Goal: Information Seeking & Learning: Learn about a topic

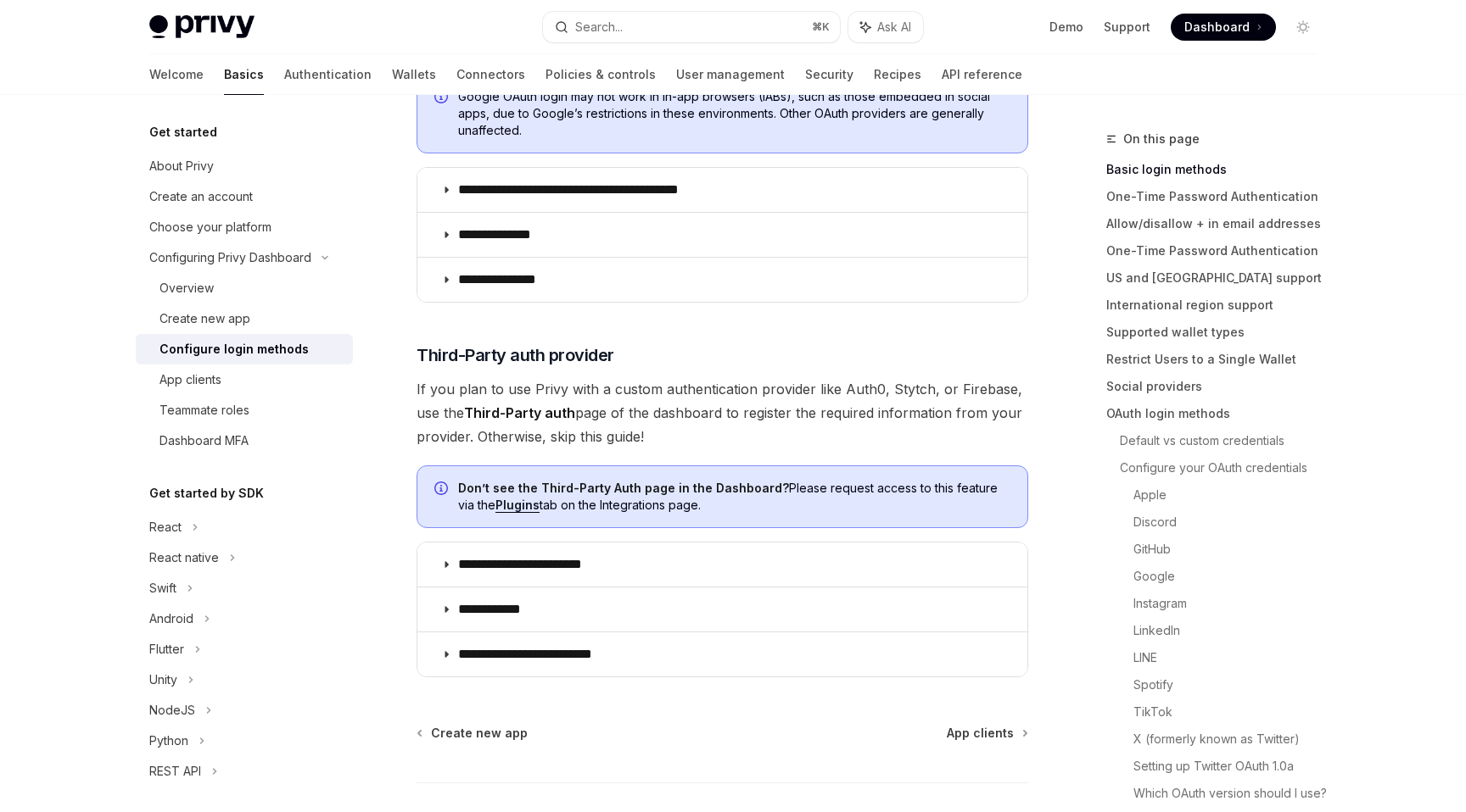
scroll to position [804, 0]
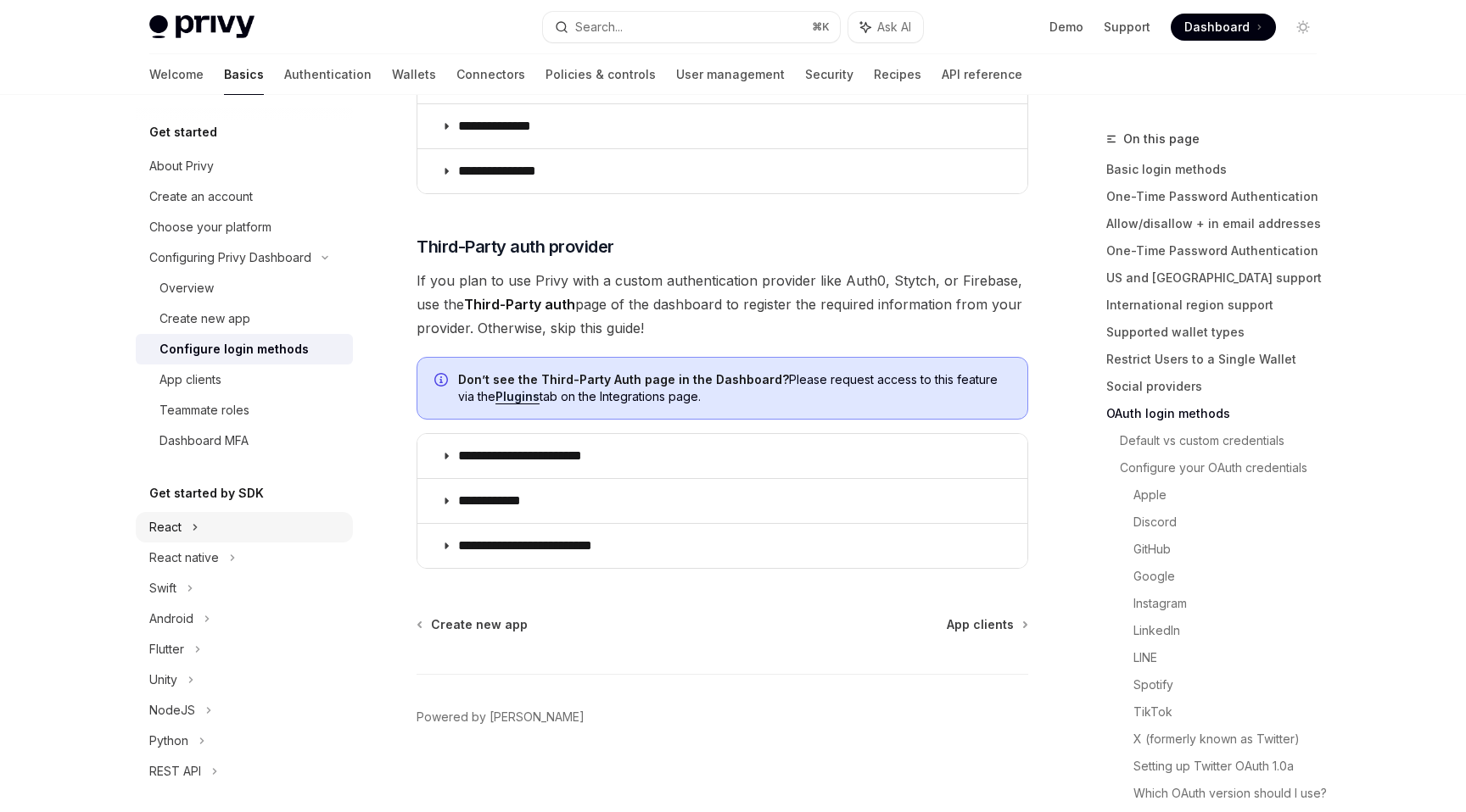
click at [177, 525] on div "React" at bounding box center [166, 527] width 32 height 21
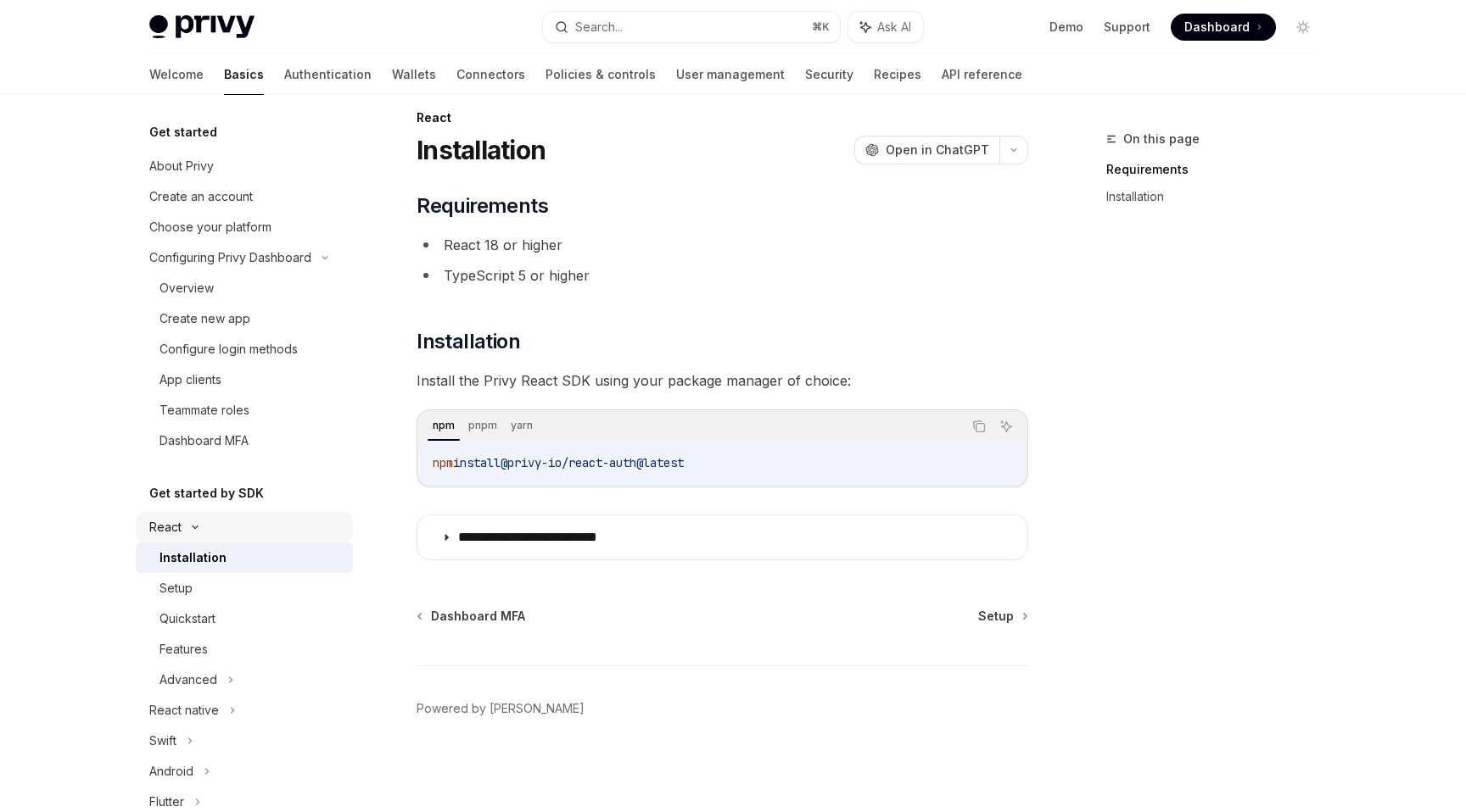
scroll to position [21, 0]
click at [228, 591] on div "Setup" at bounding box center [252, 589] width 183 height 21
type textarea "*"
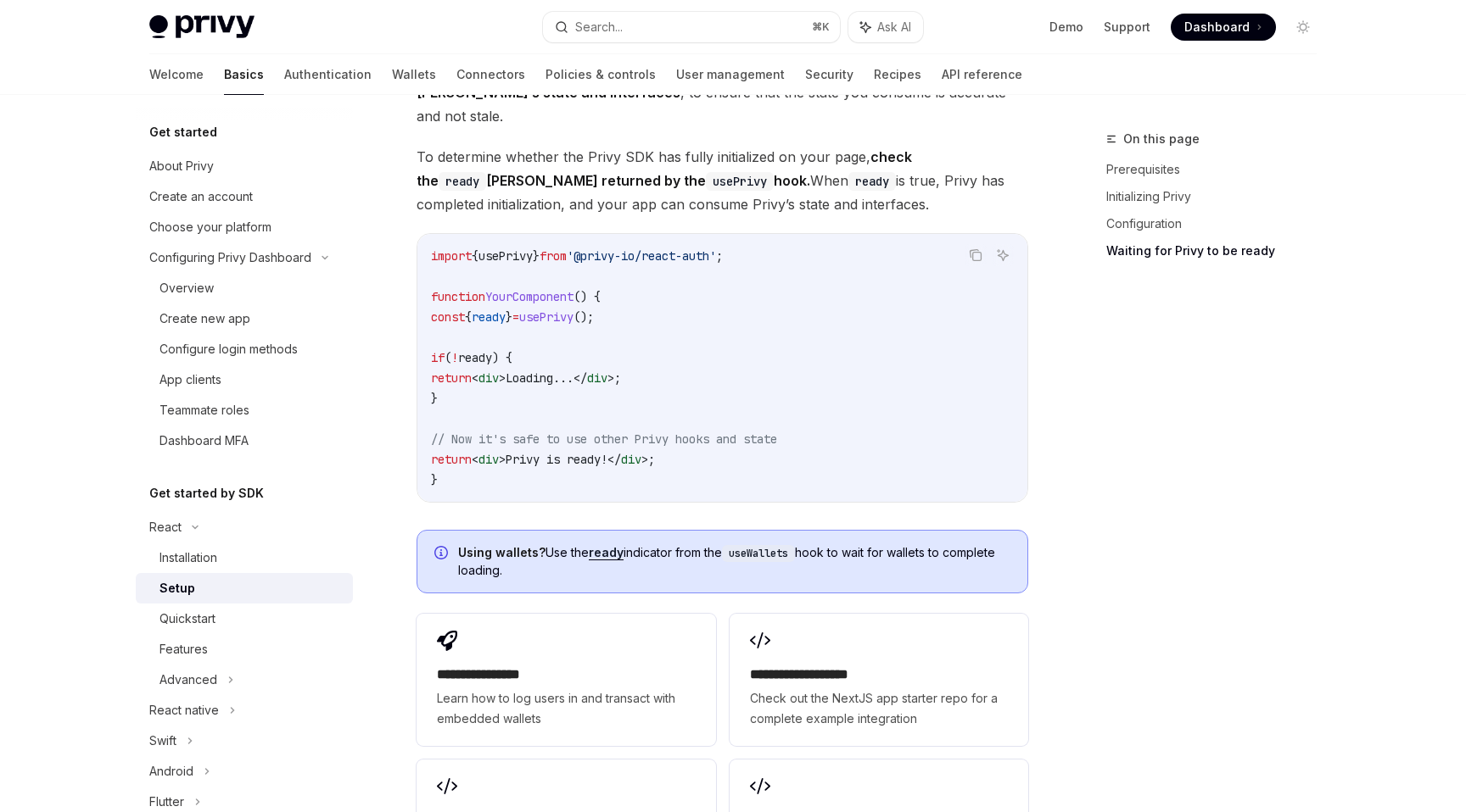
scroll to position [600, 0]
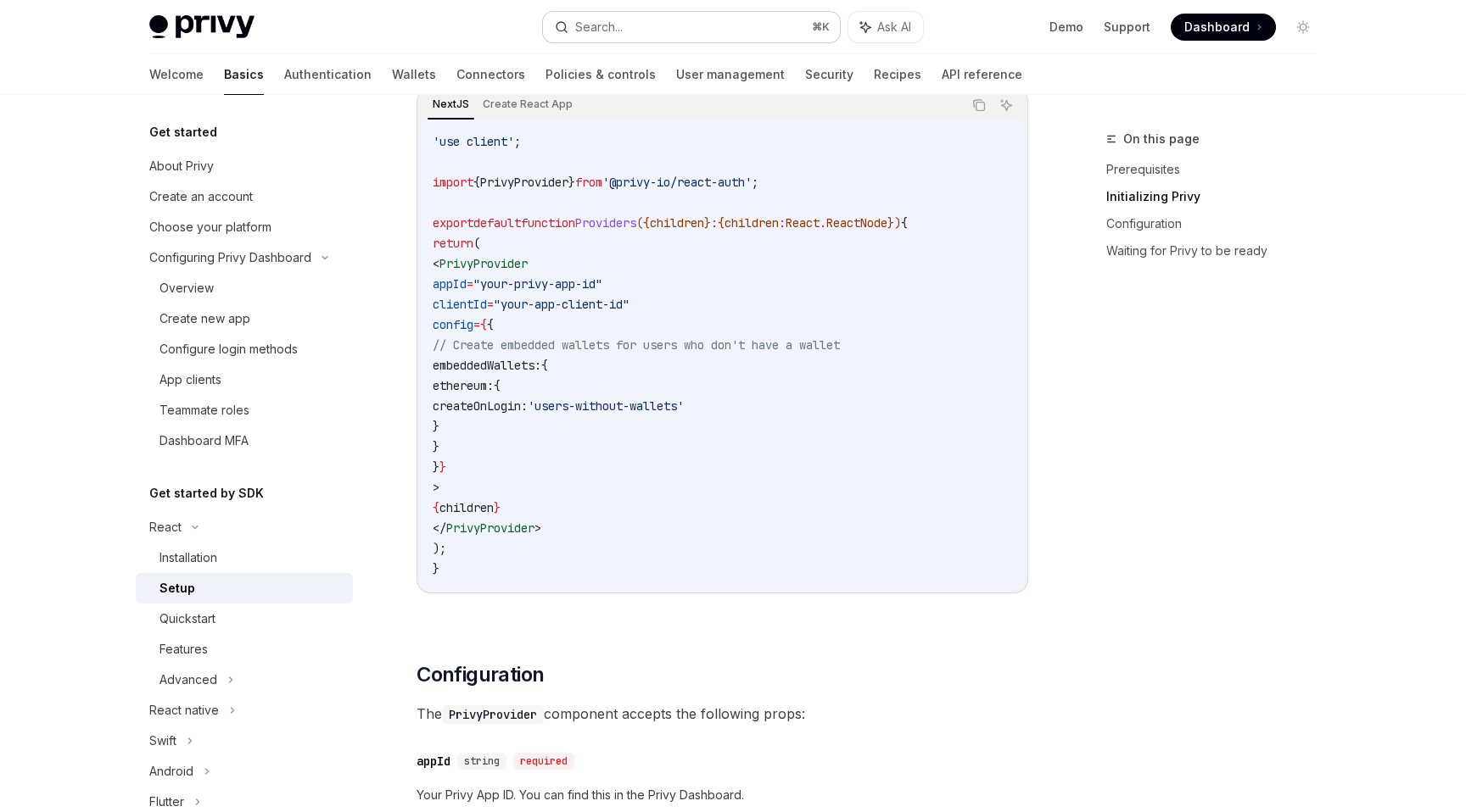
click at [585, 25] on div "Search..." at bounding box center [599, 27] width 47 height 21
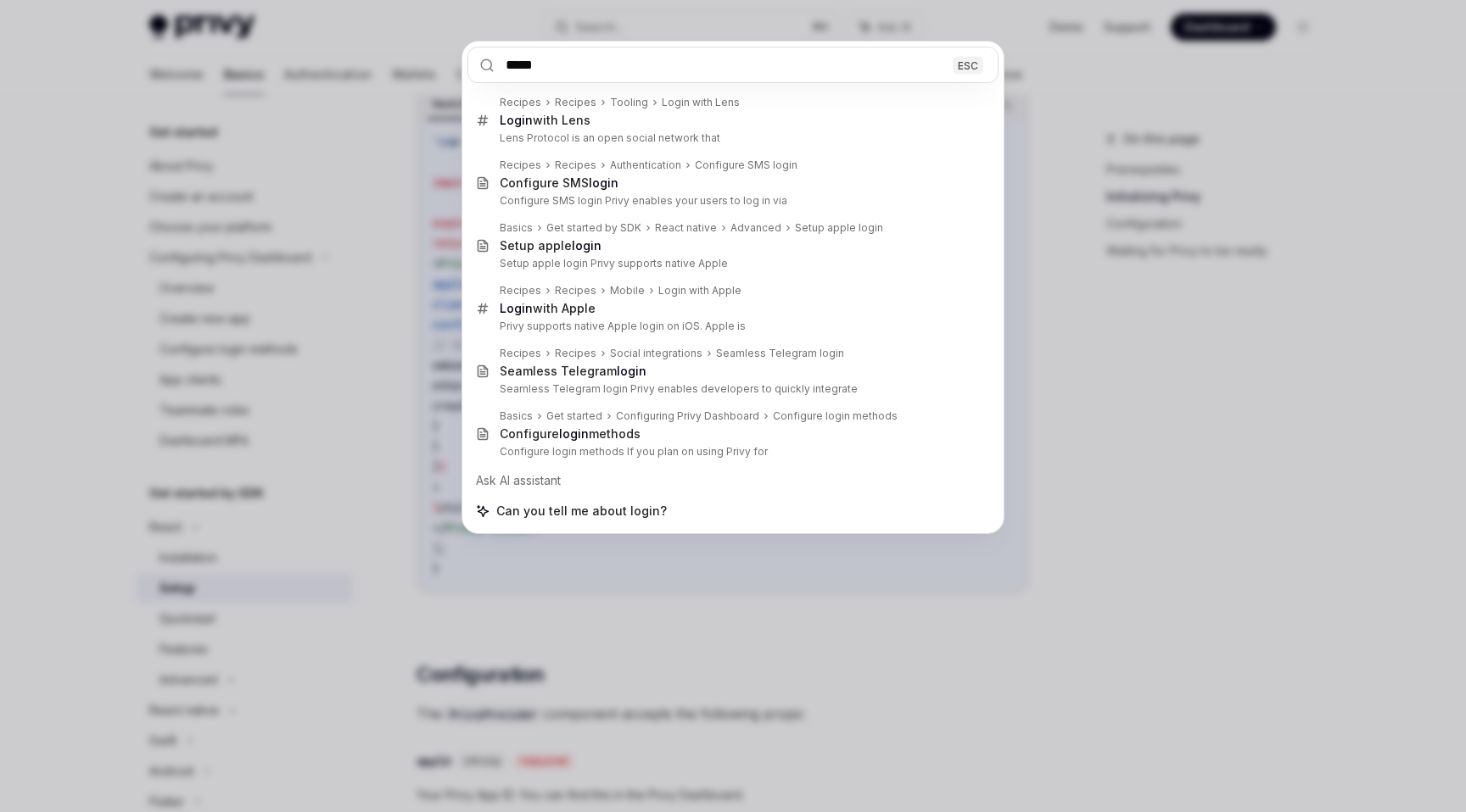
type input "*****"
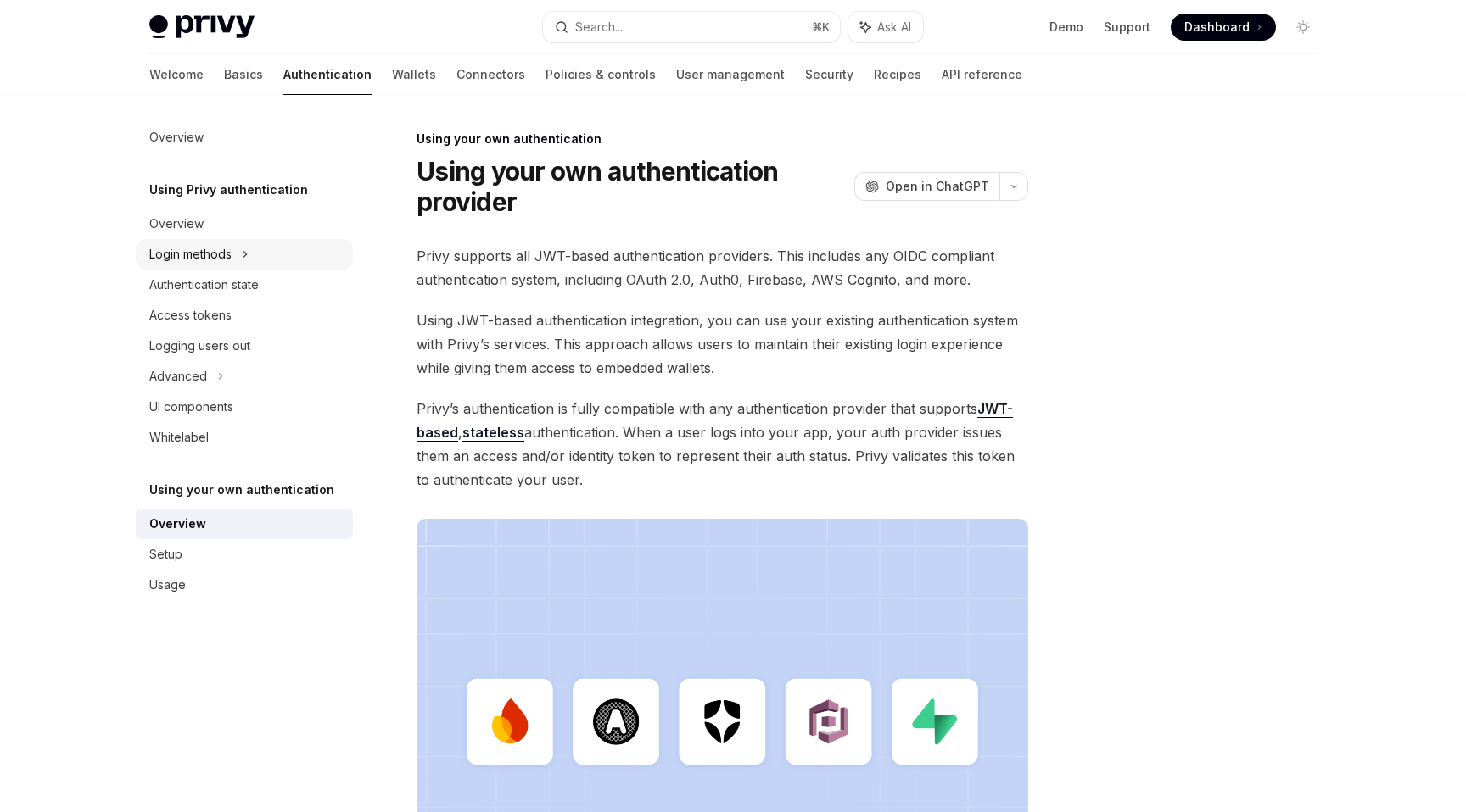
click at [266, 257] on div "Login methods" at bounding box center [245, 254] width 218 height 30
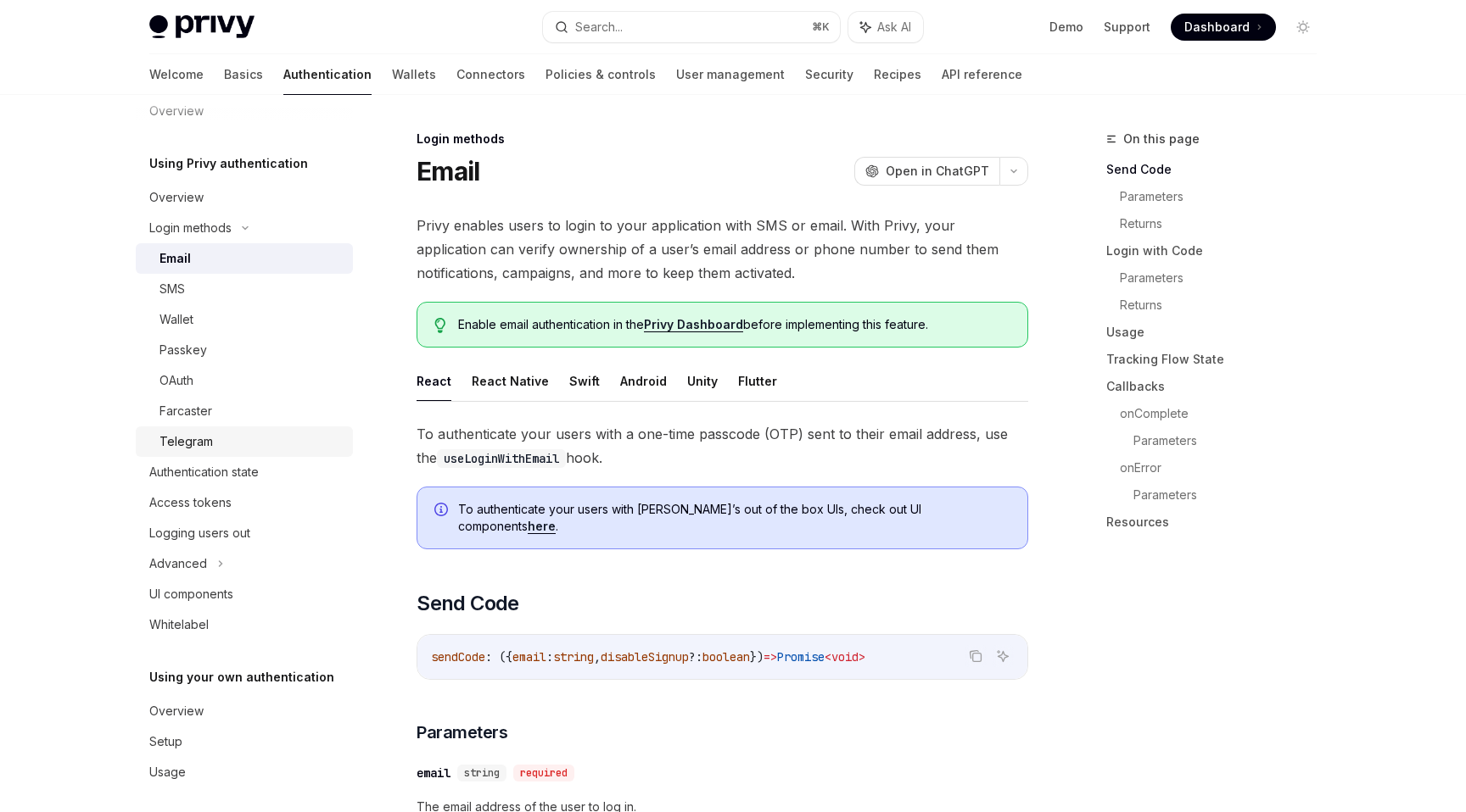
scroll to position [36, 0]
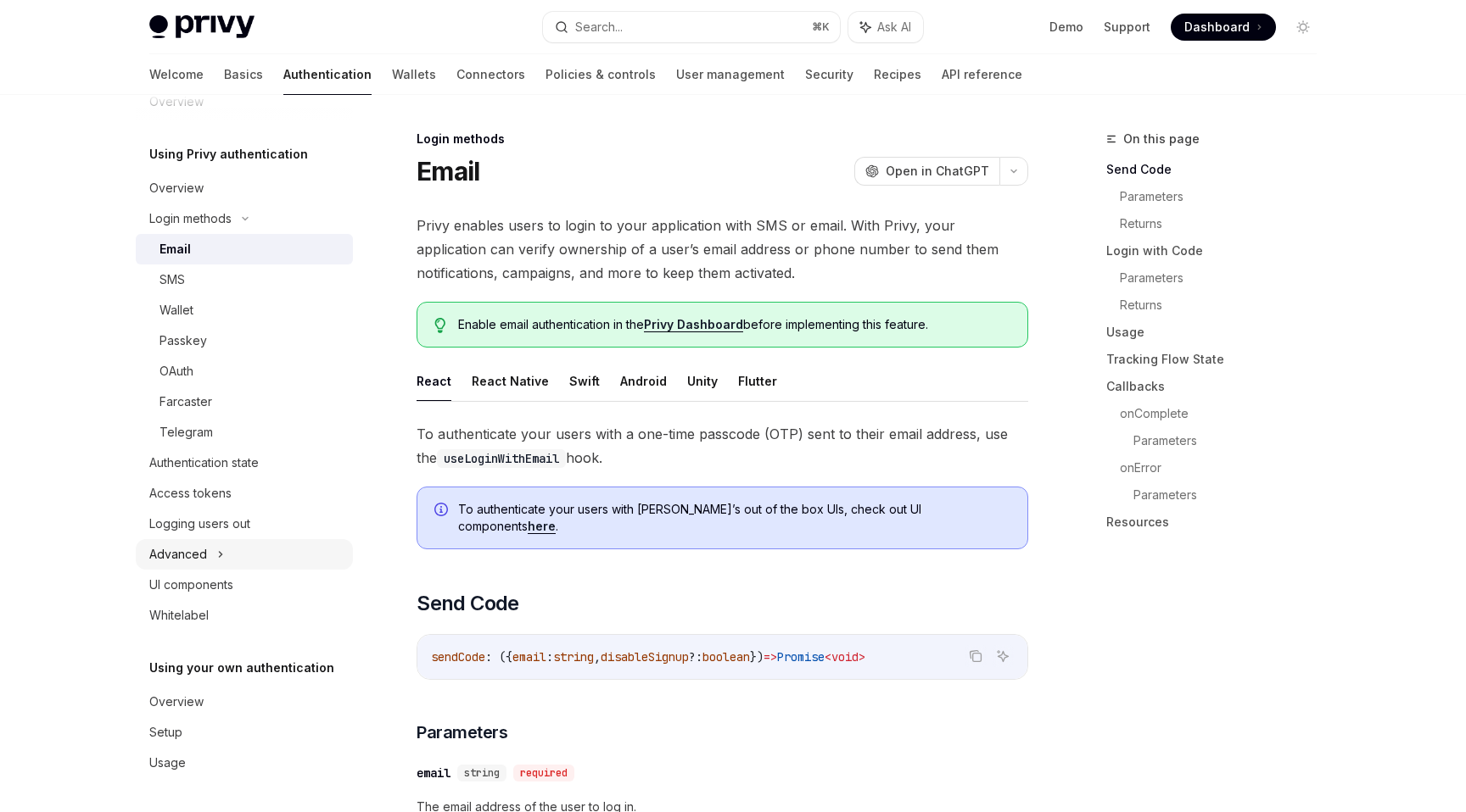
click at [252, 543] on div "Advanced" at bounding box center [245, 554] width 218 height 30
click at [226, 668] on div "UI components" at bounding box center [191, 677] width 84 height 21
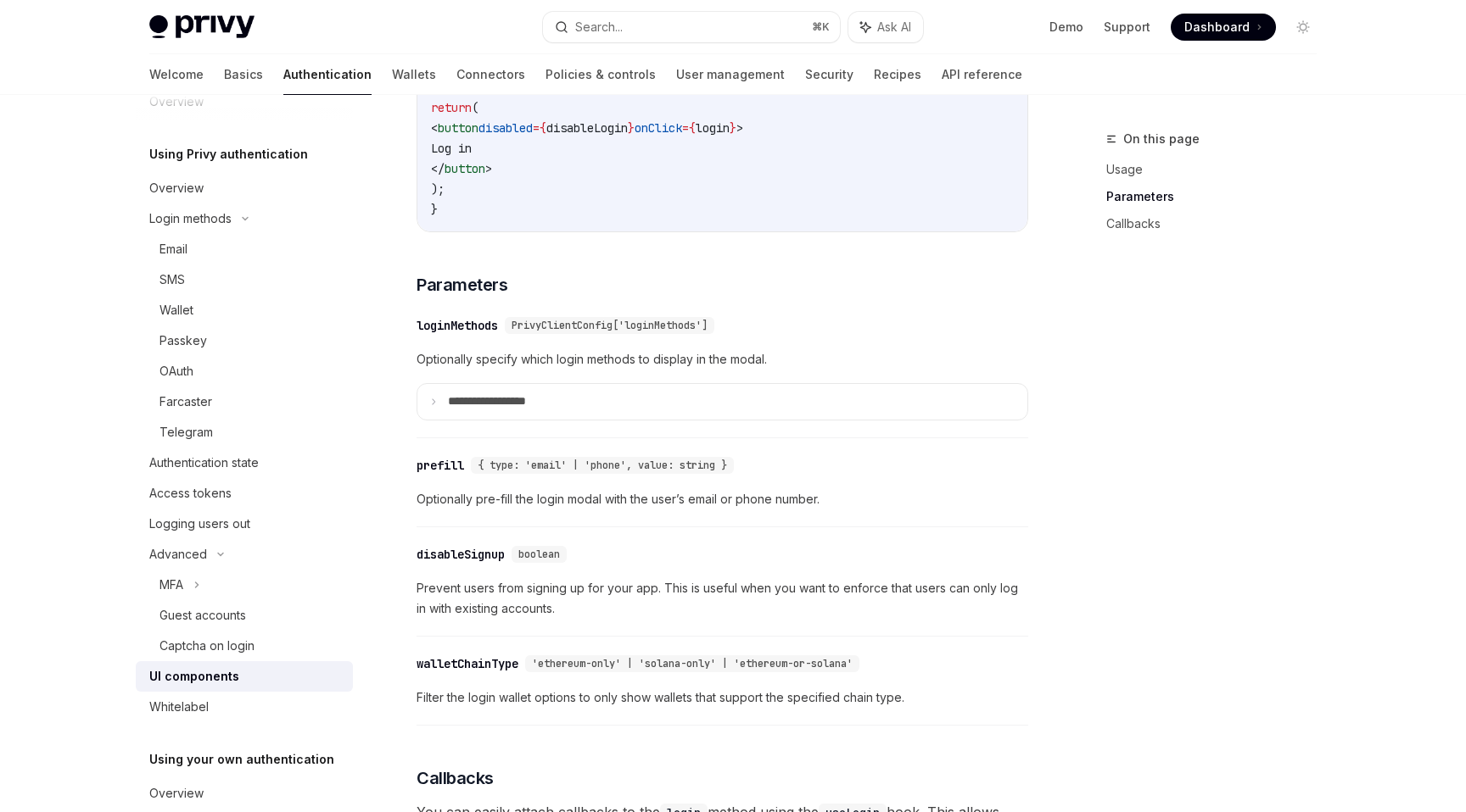
scroll to position [1652, 0]
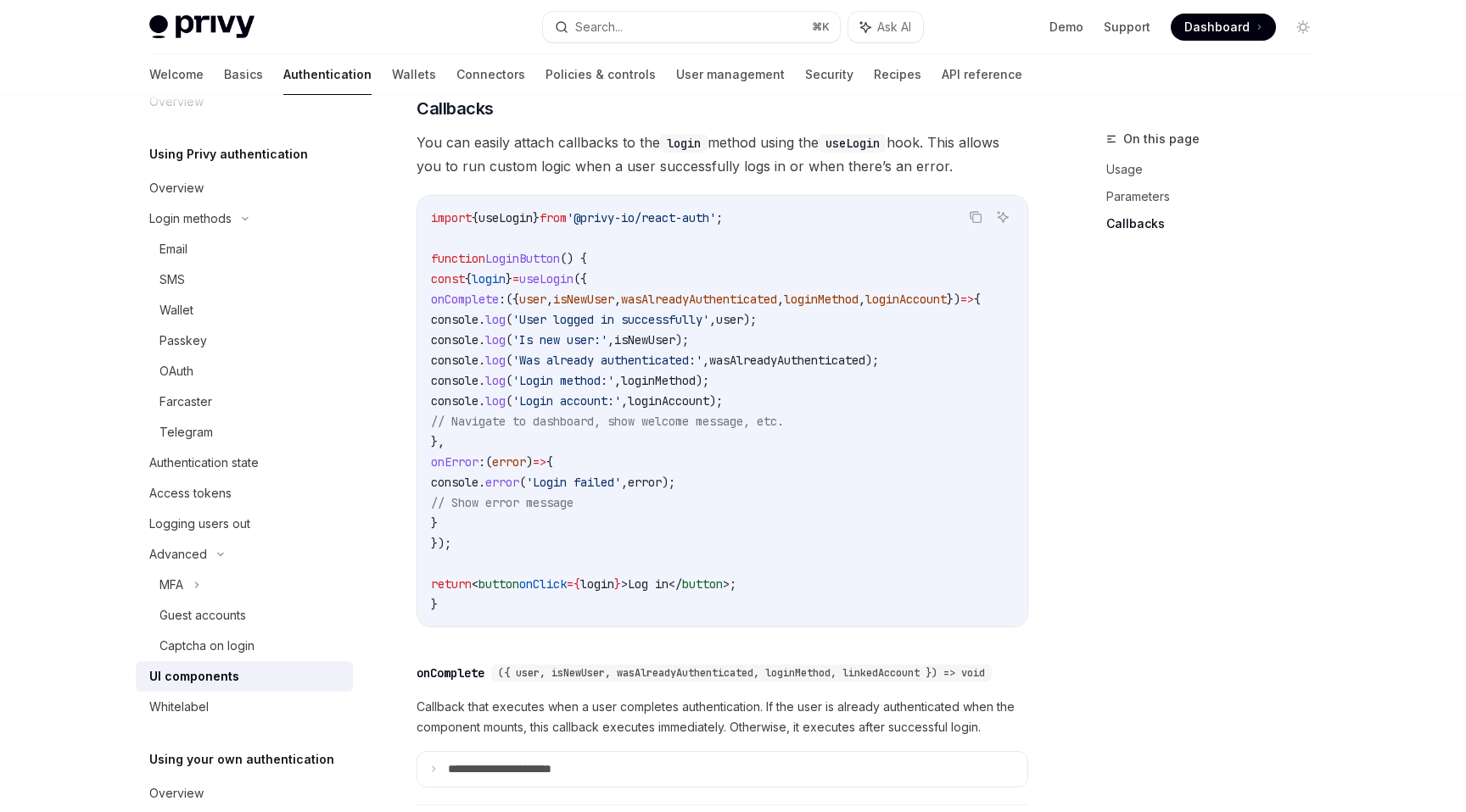
click at [866, 483] on code "import { useLogin } from '@privy-io/react-auth' ; function LoginButton () { con…" at bounding box center [726, 411] width 590 height 407
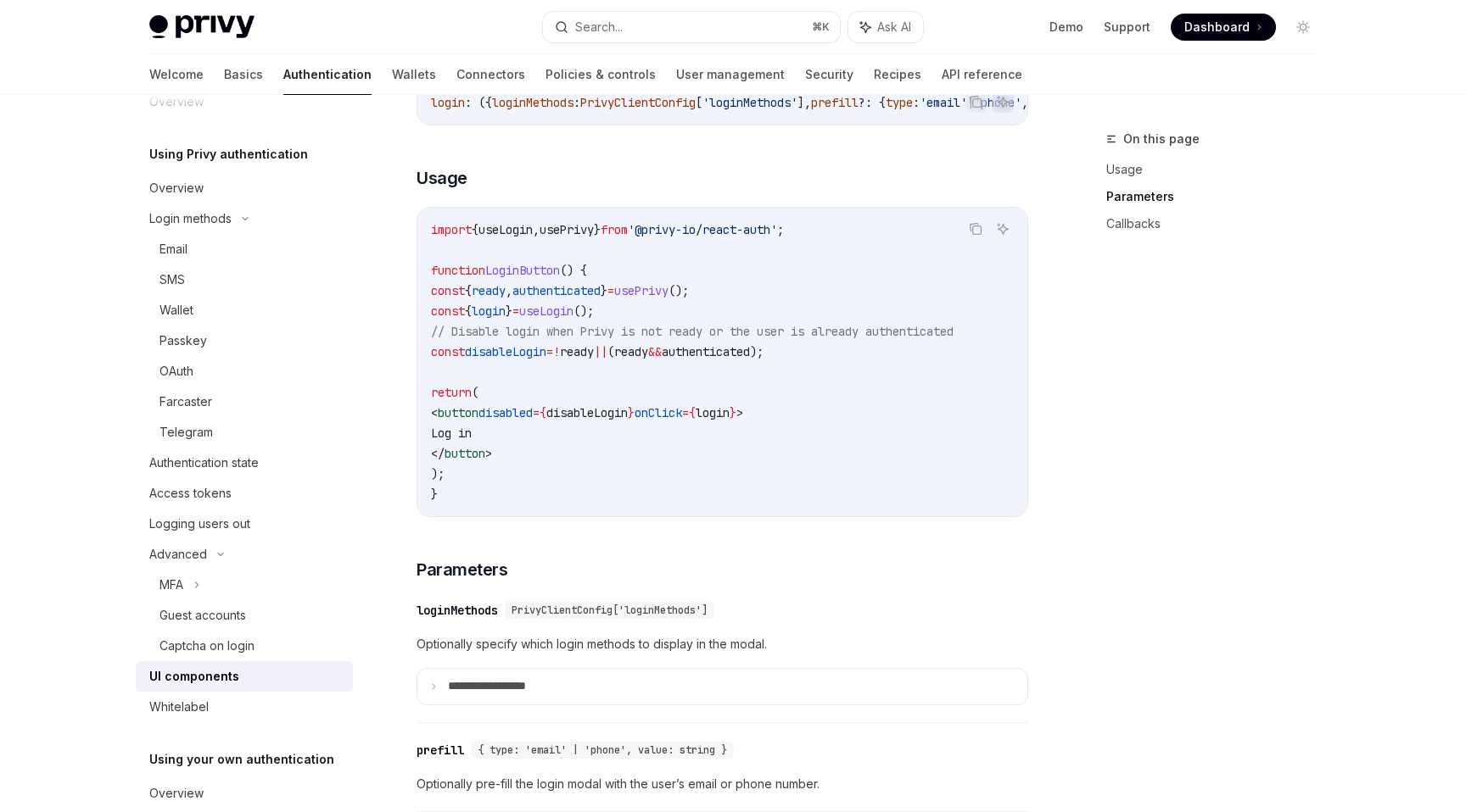
scroll to position [1130, 0]
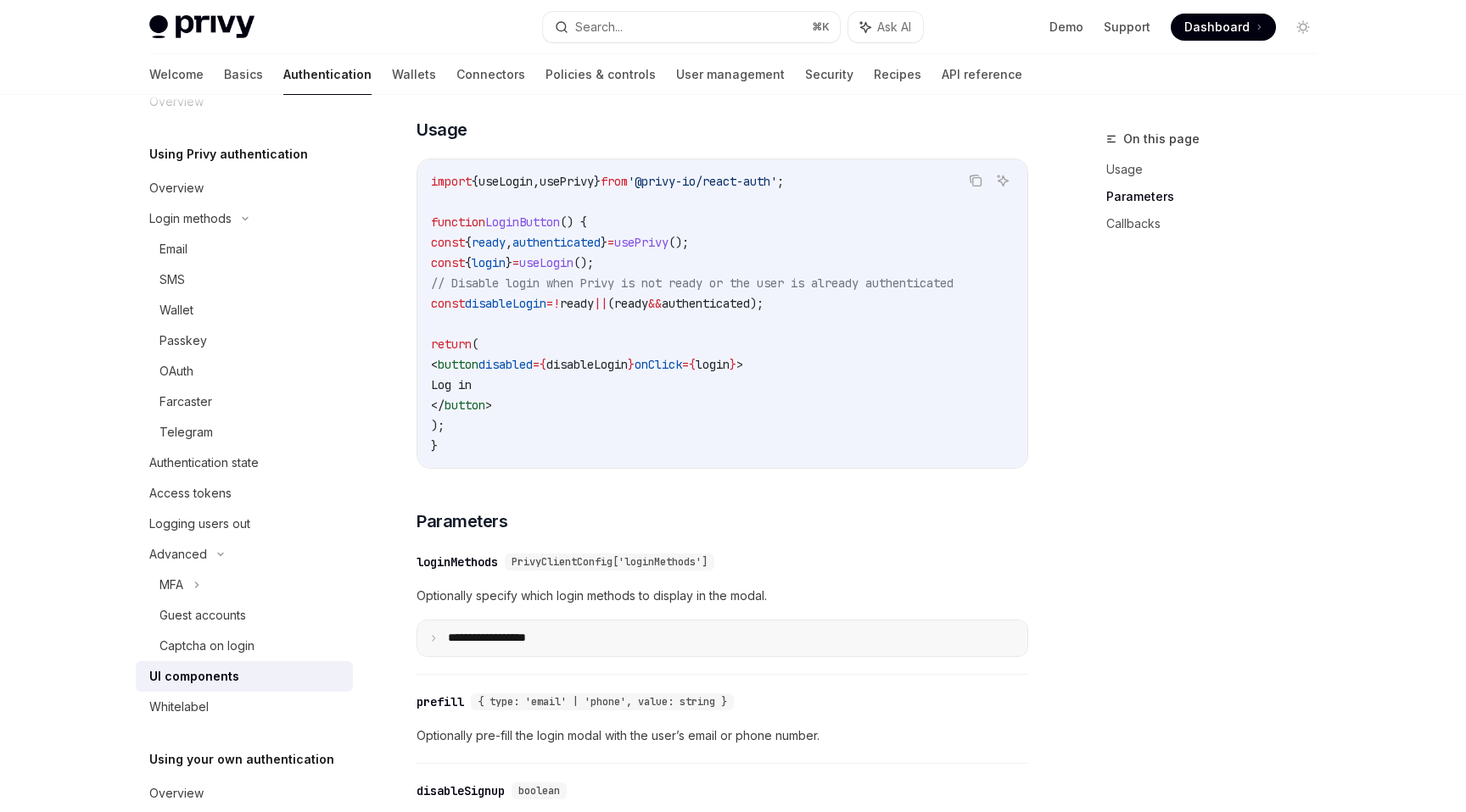
click at [555, 646] on p "**********" at bounding box center [507, 638] width 118 height 15
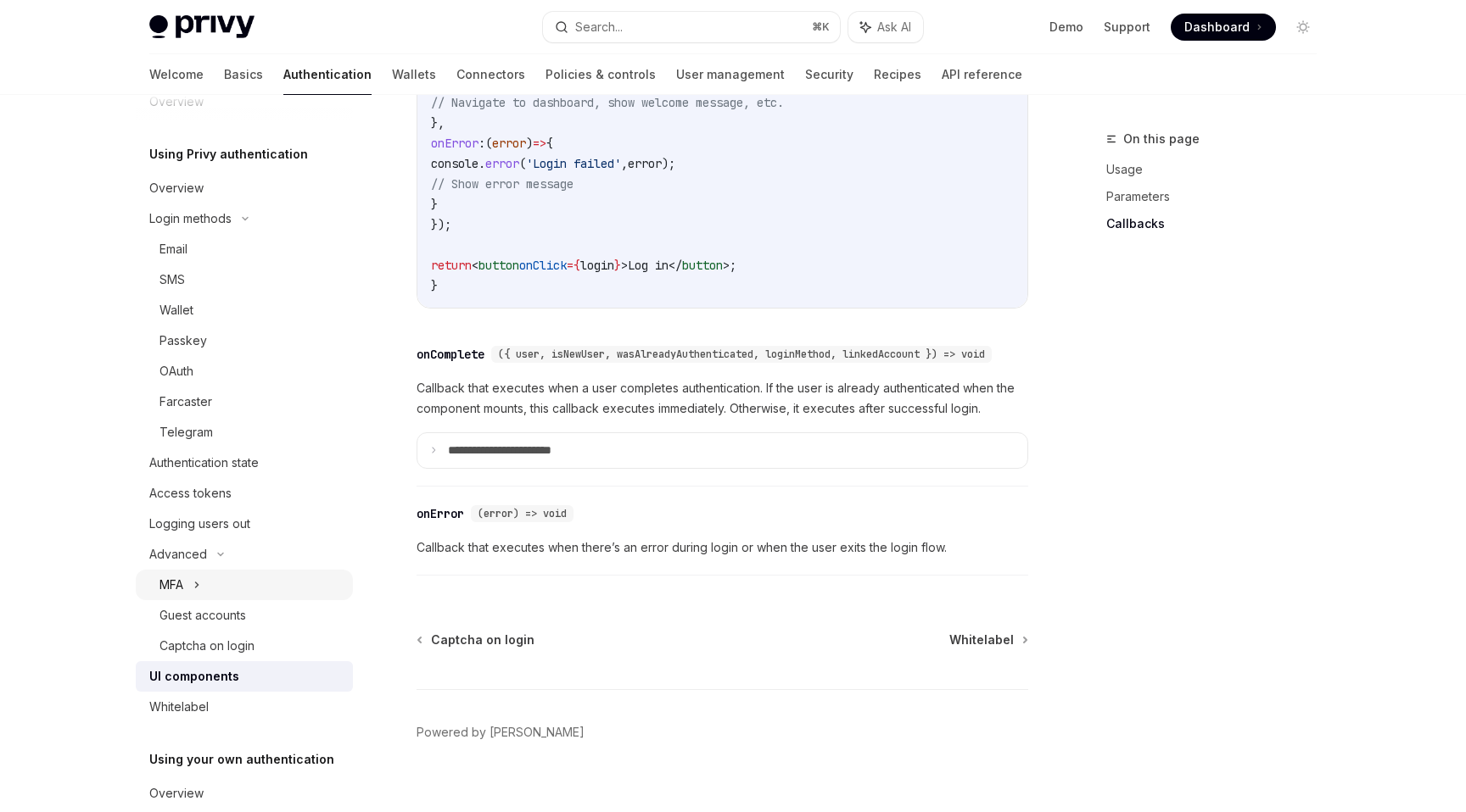
scroll to position [128, 0]
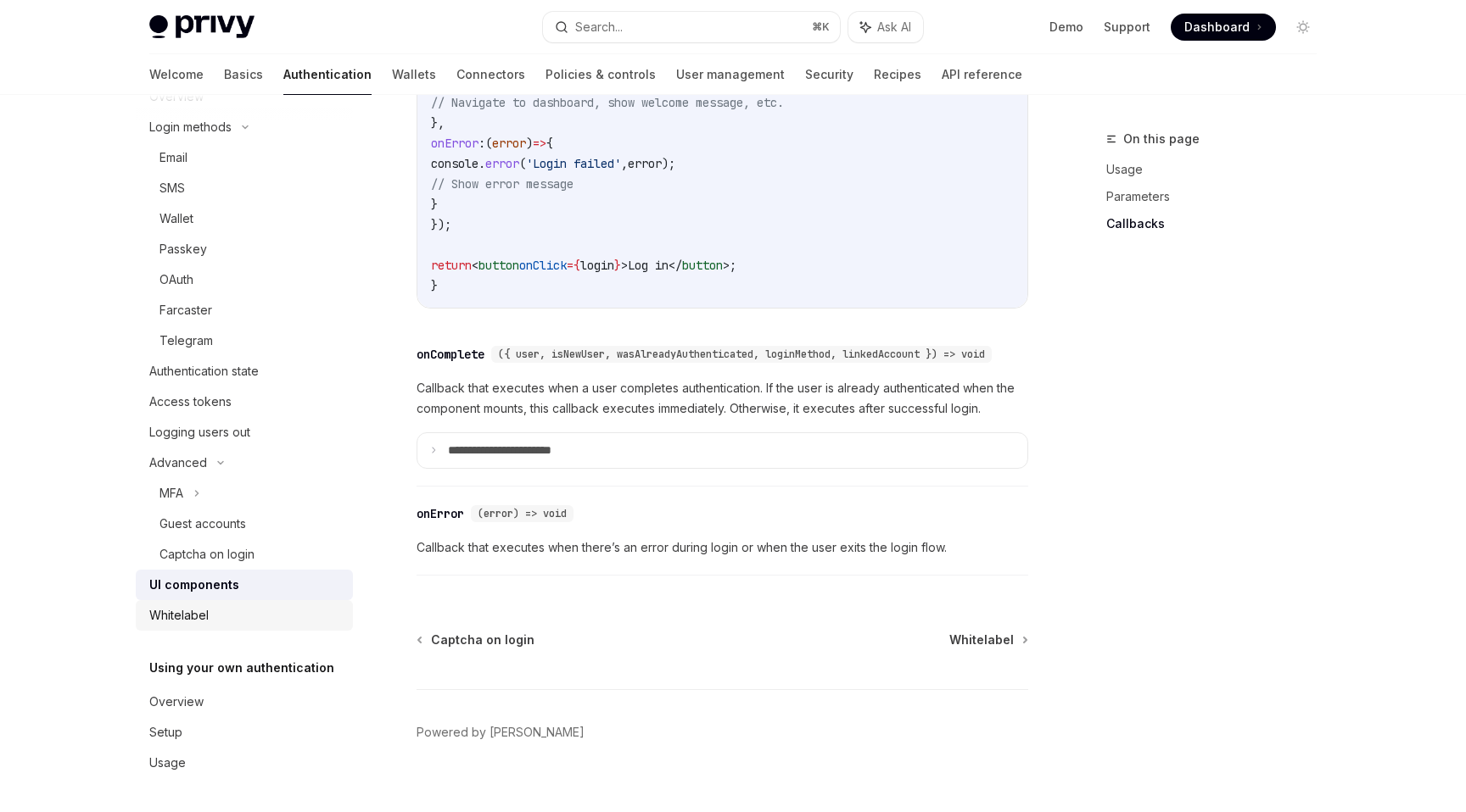
click at [305, 616] on div "Whitelabel" at bounding box center [246, 615] width 194 height 21
type textarea "*"
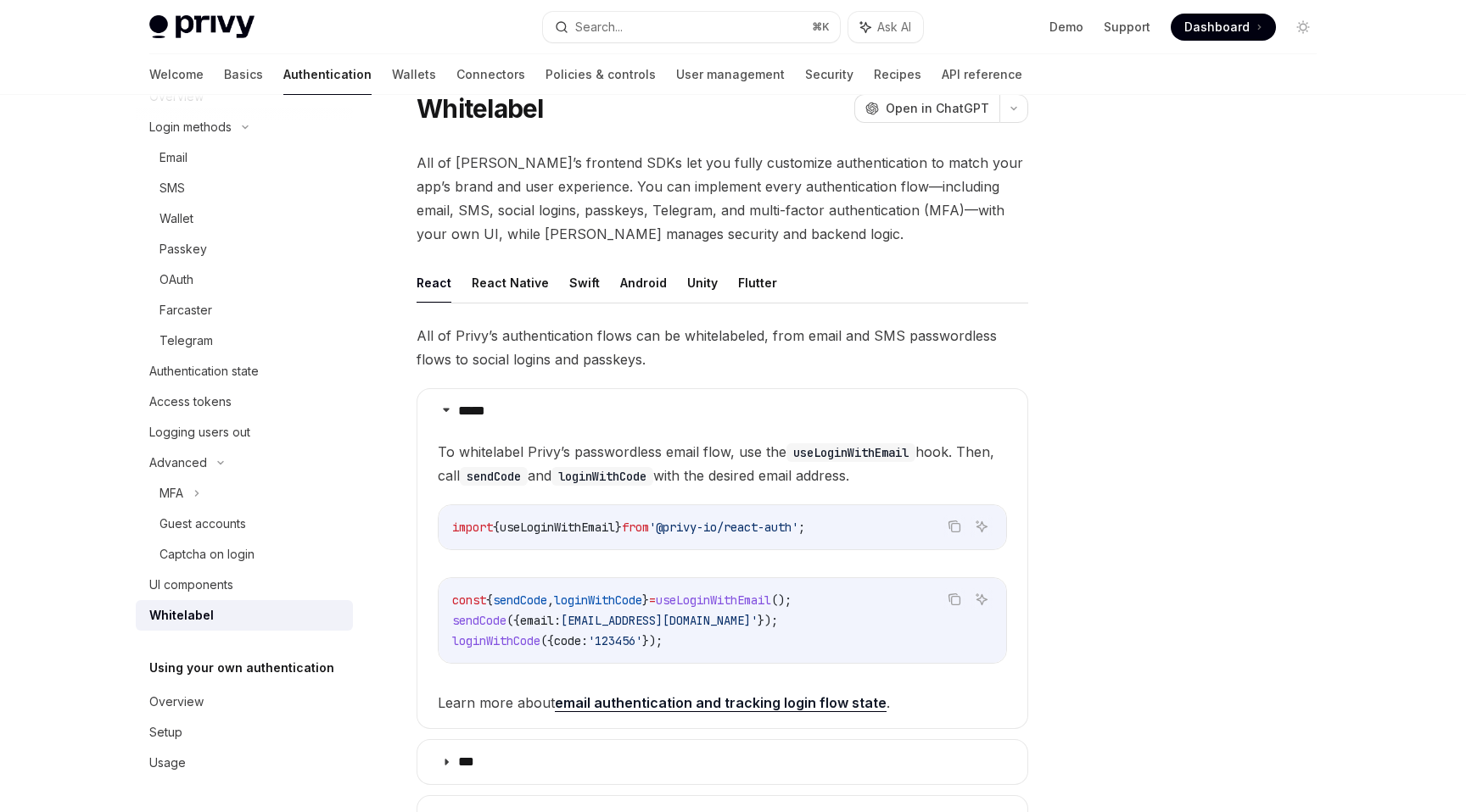
scroll to position [44, 0]
